Goal: Information Seeking & Learning: Learn about a topic

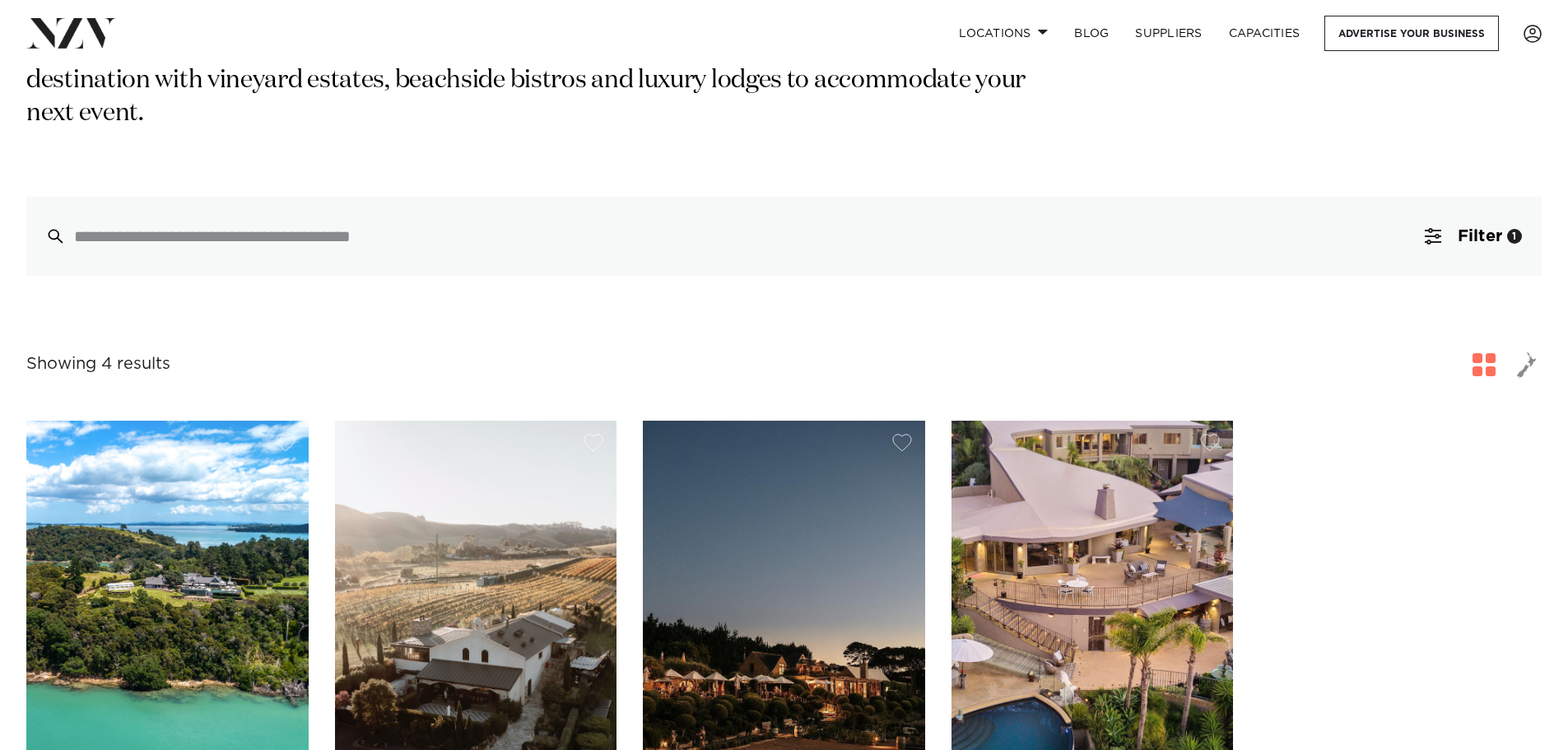
scroll to position [723, 0]
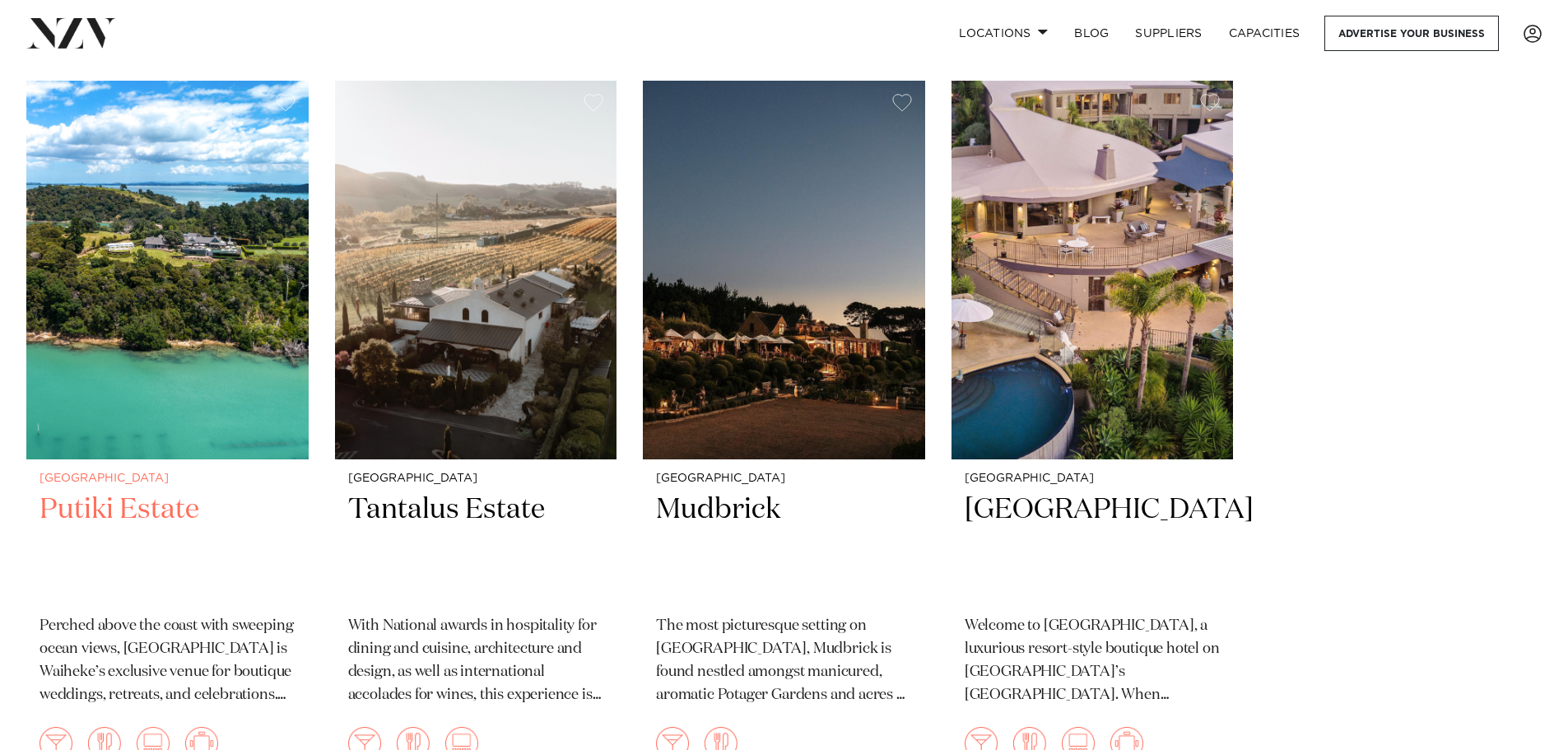
click at [235, 270] on img at bounding box center [167, 270] width 282 height 379
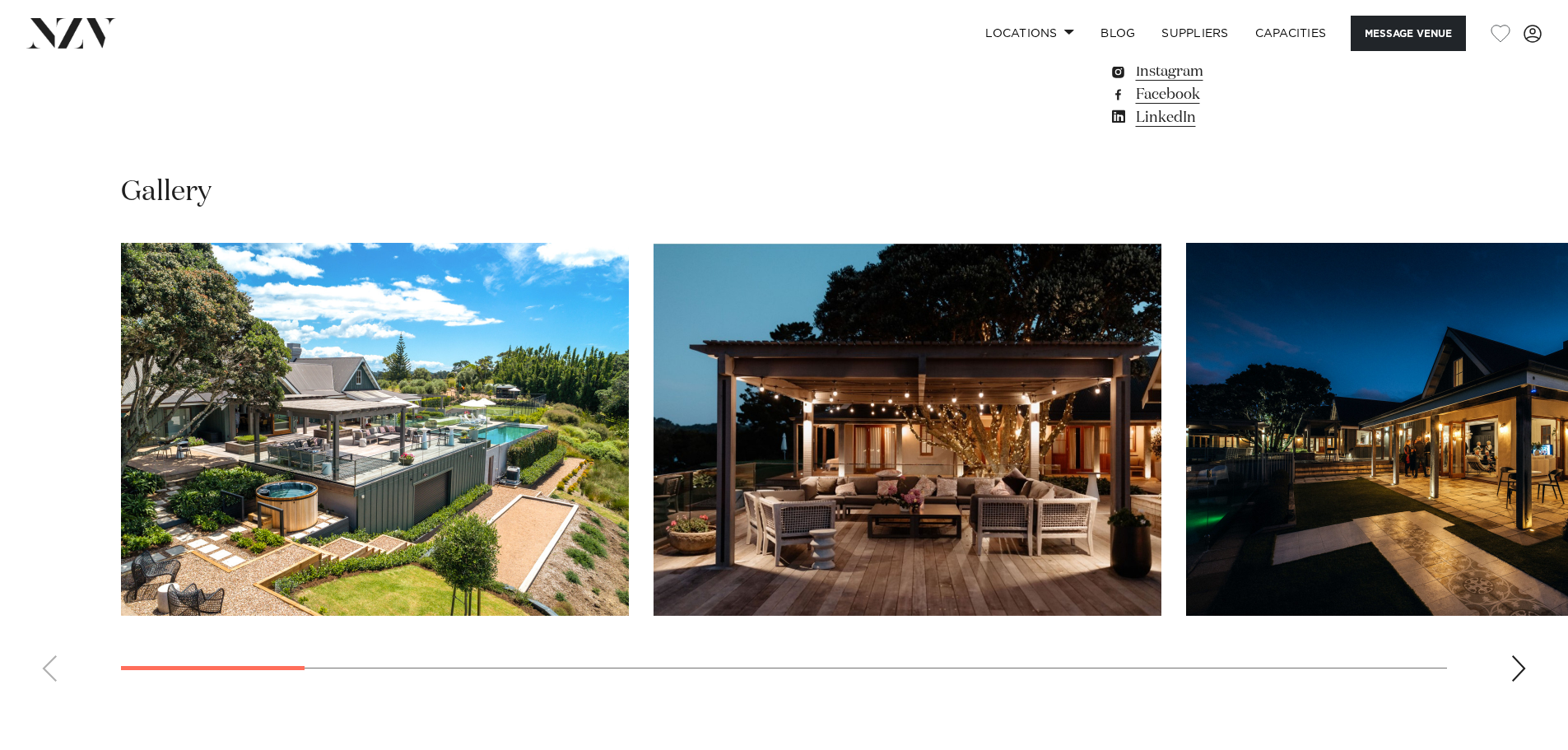
scroll to position [1729, 0]
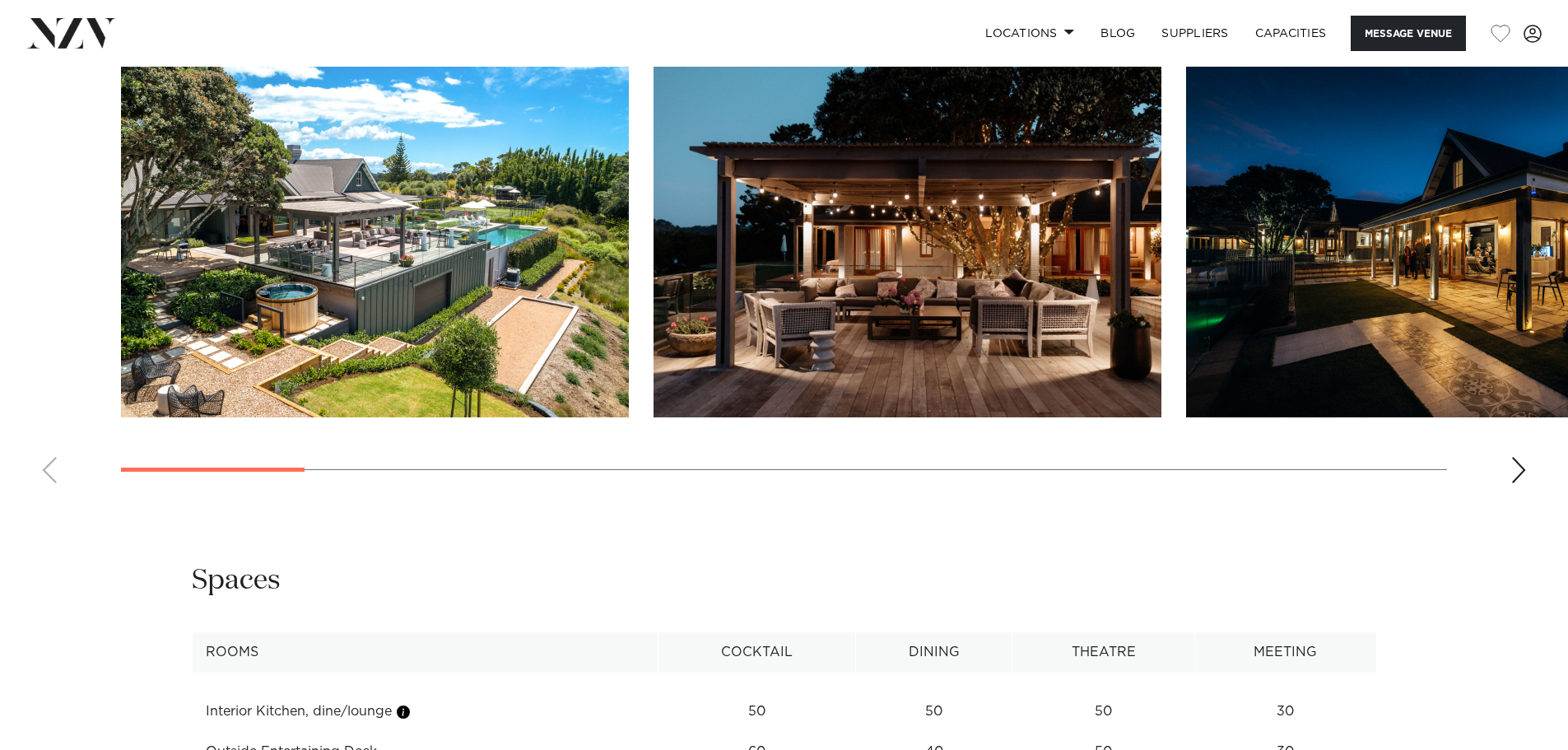
click at [325, 150] on img "1 / 18" at bounding box center [375, 231] width 508 height 373
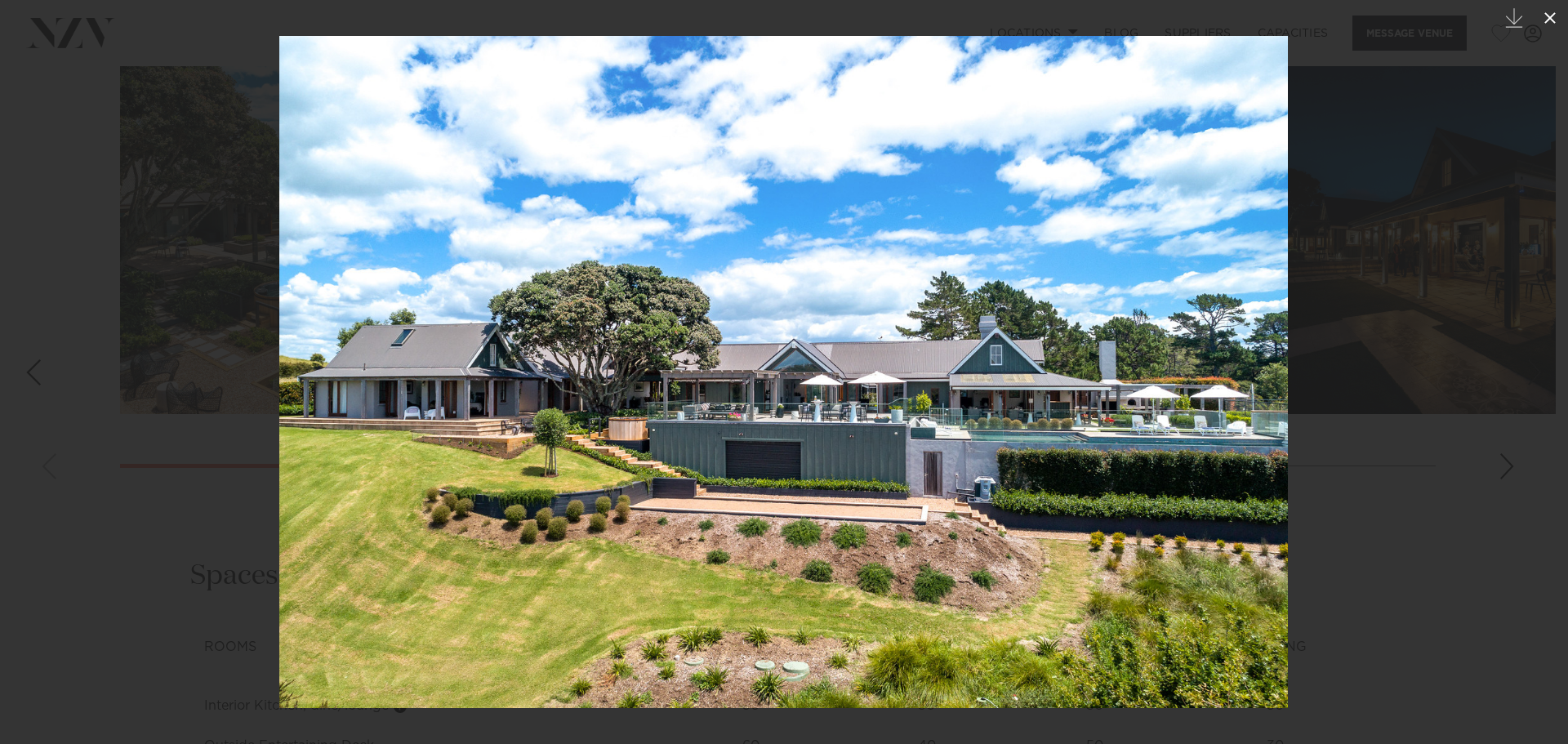
click at [1548, 12] on icon at bounding box center [1550, 18] width 19 height 19
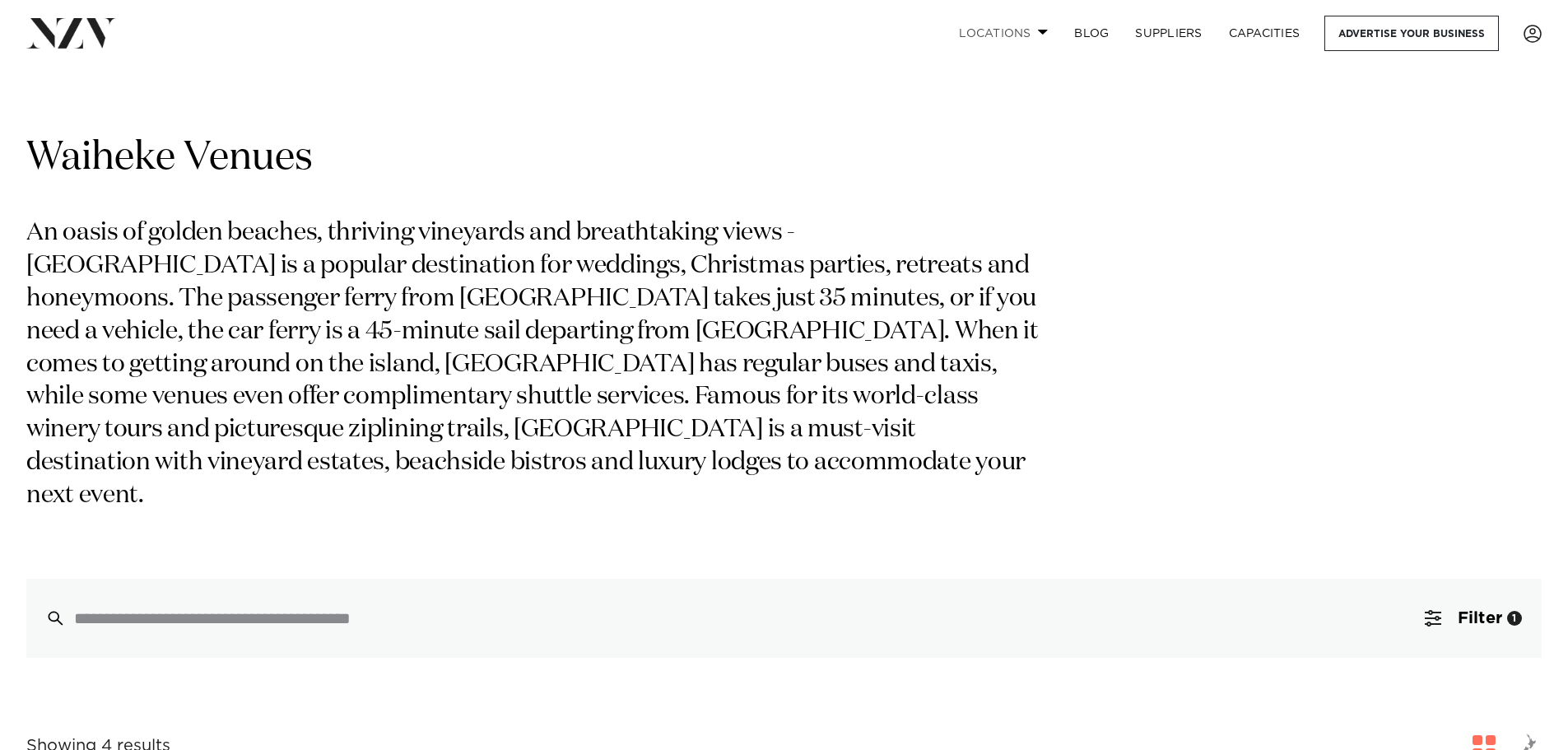
click at [1010, 26] on link "Locations" at bounding box center [1003, 34] width 115 height 35
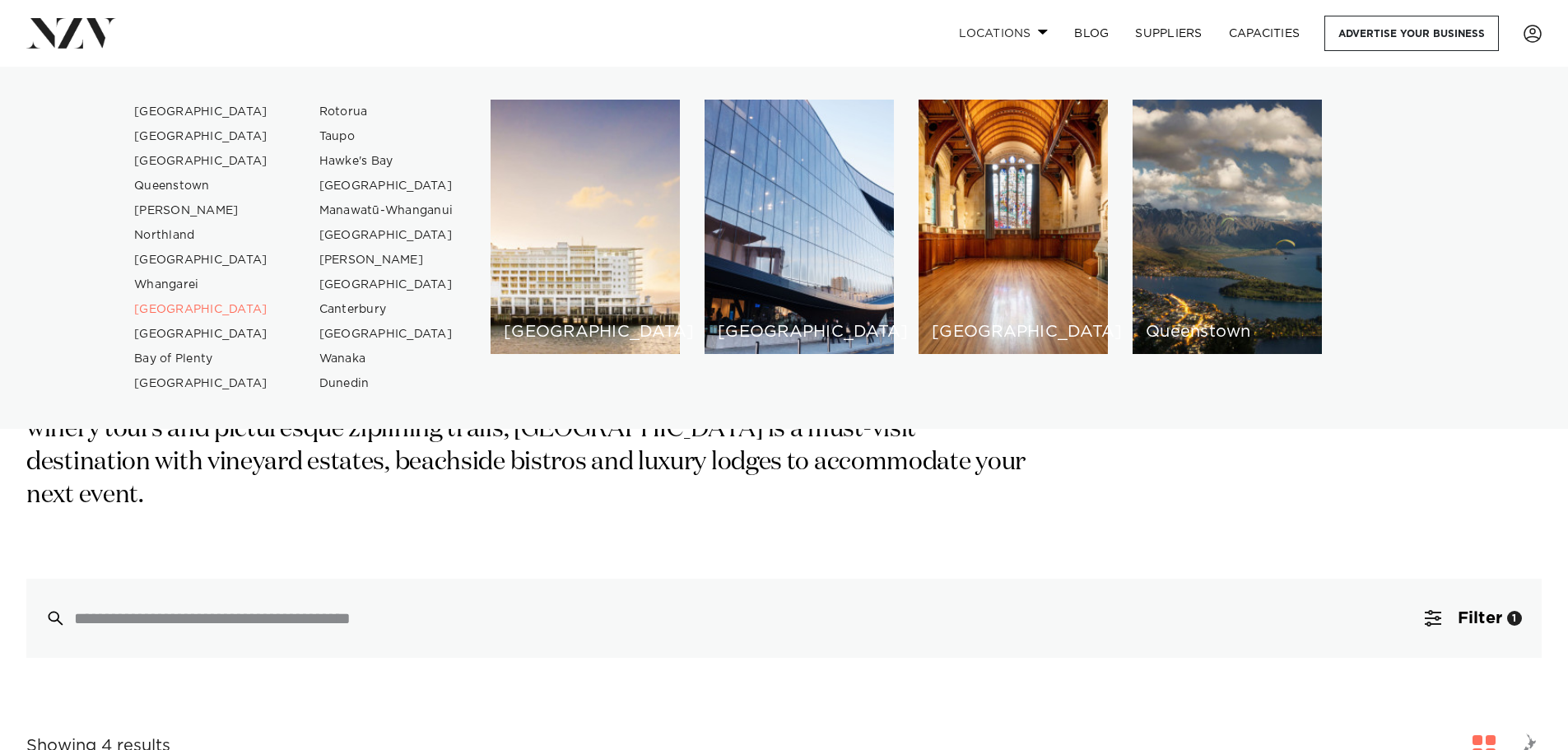
click at [1045, 34] on span at bounding box center [1043, 32] width 11 height 6
